Goal: Entertainment & Leisure: Browse casually

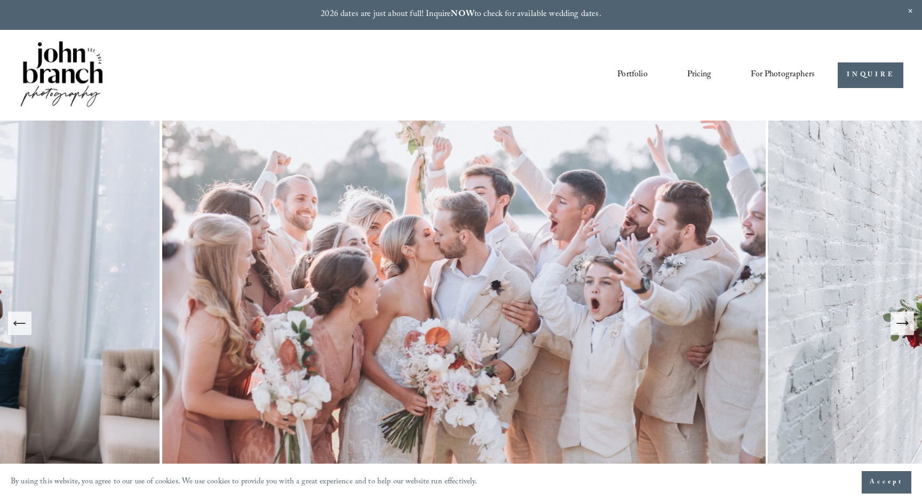
click at [628, 73] on link "Portfolio" at bounding box center [632, 75] width 30 height 18
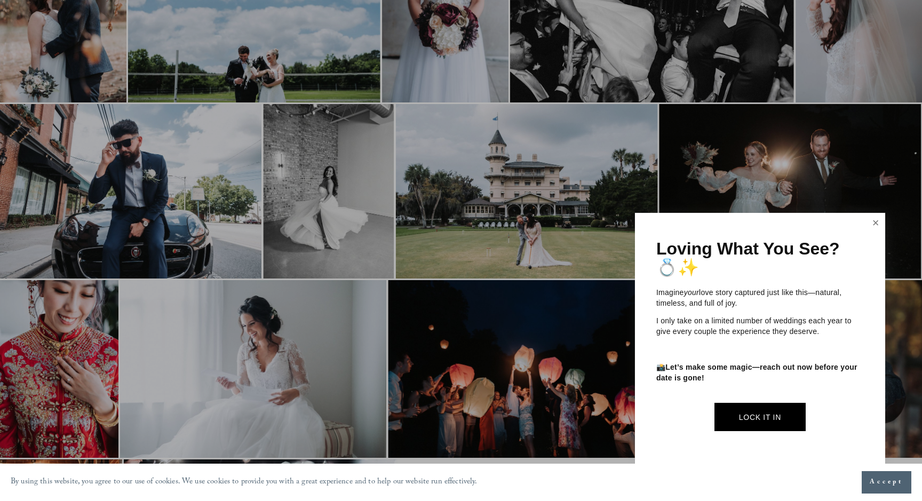
scroll to position [996, 0]
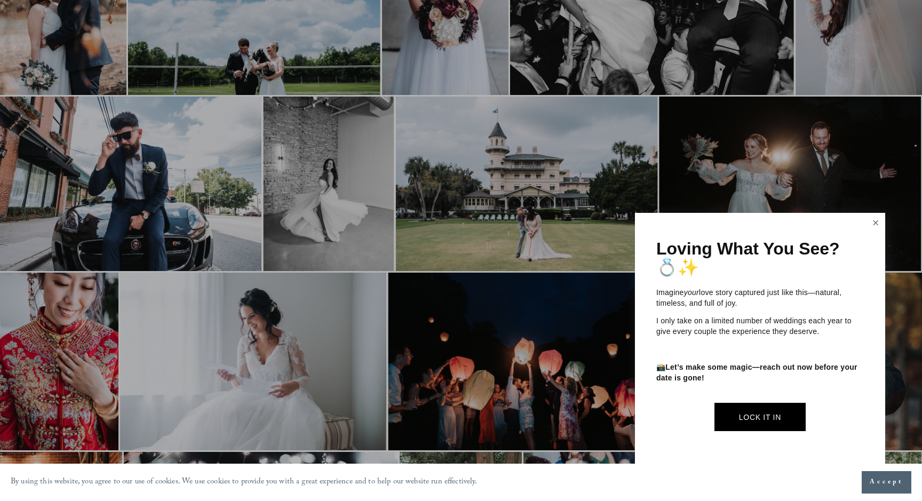
click at [876, 224] on link "Close" at bounding box center [875, 222] width 16 height 17
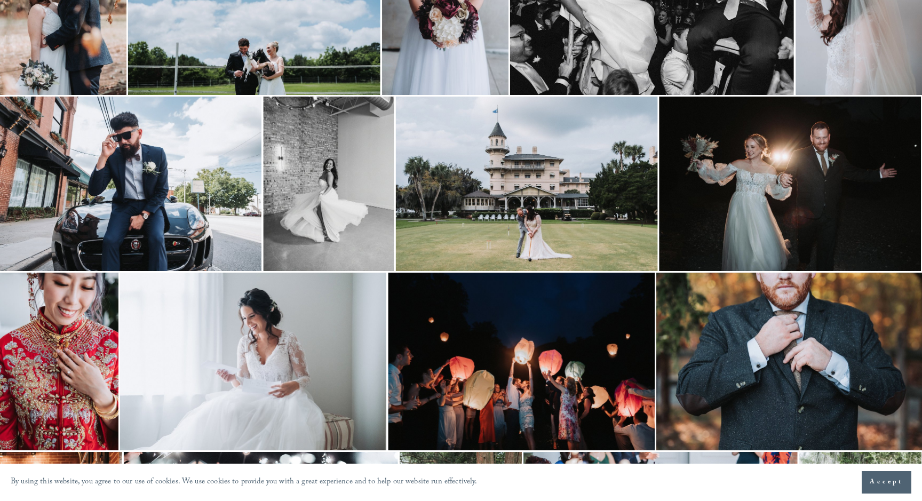
click at [275, 345] on img at bounding box center [253, 362] width 266 height 178
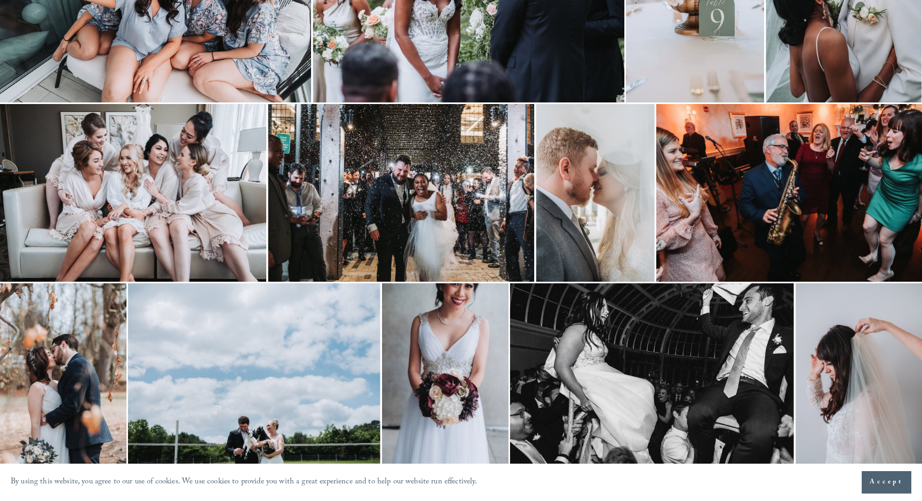
scroll to position [612, 0]
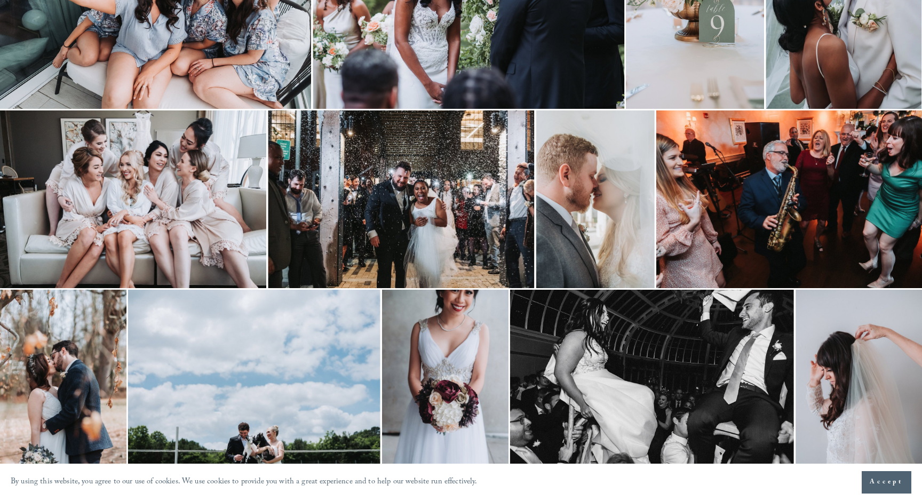
click at [168, 201] on img at bounding box center [133, 199] width 266 height 178
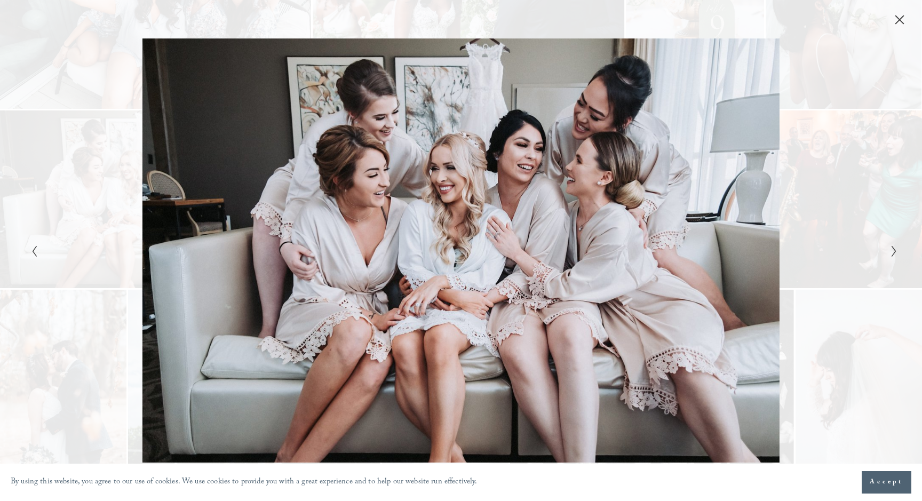
click at [897, 23] on icon "Close" at bounding box center [899, 19] width 11 height 11
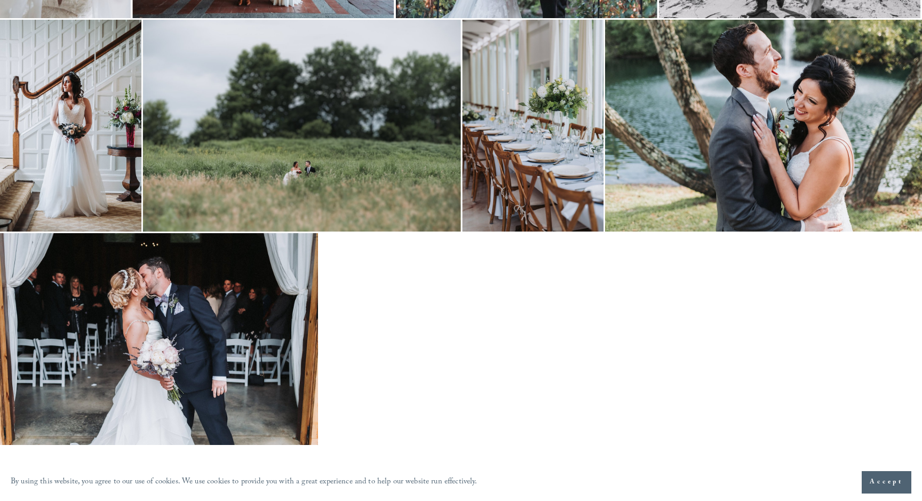
scroll to position [2309, 0]
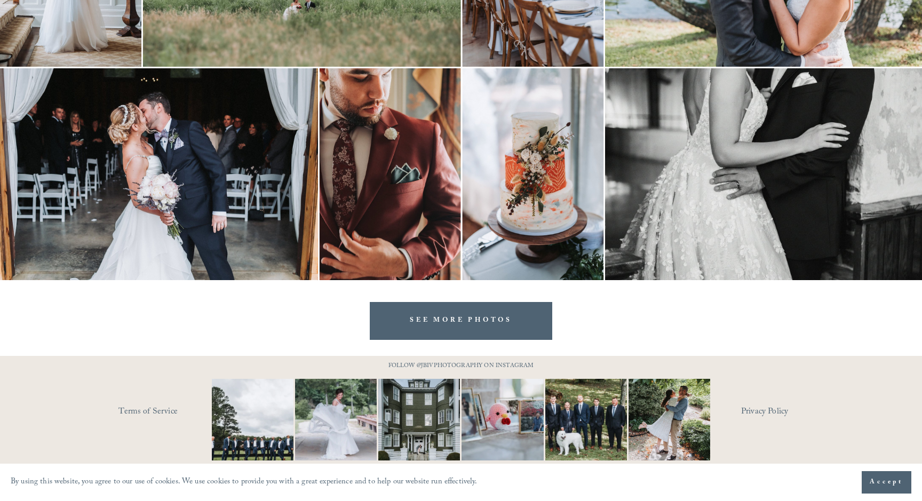
click at [474, 324] on link "SEE MORE PHOTOS" at bounding box center [461, 321] width 182 height 38
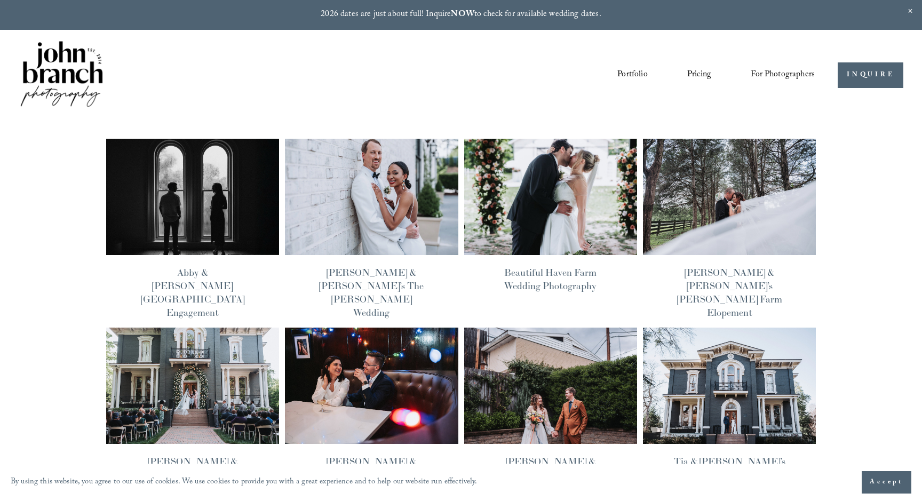
click at [724, 246] on img at bounding box center [729, 196] width 175 height 117
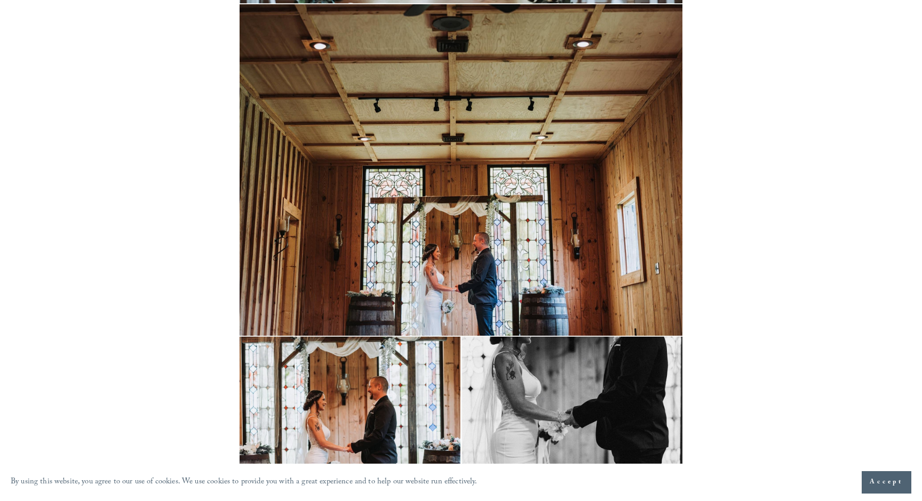
scroll to position [5783, 0]
